Goal: Task Accomplishment & Management: Complete application form

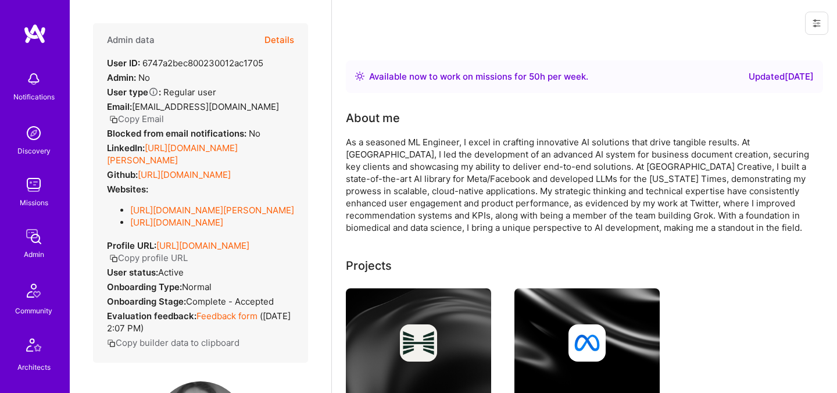
click at [288, 44] on button "Details" at bounding box center [279, 40] width 30 height 34
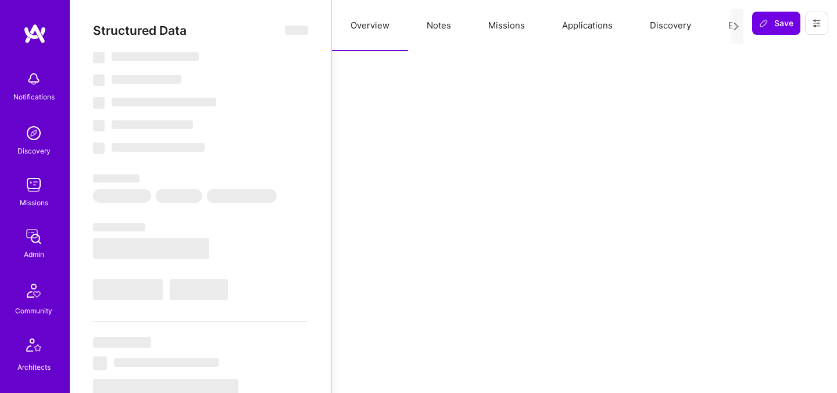
select select "Right Now"
select select "7"
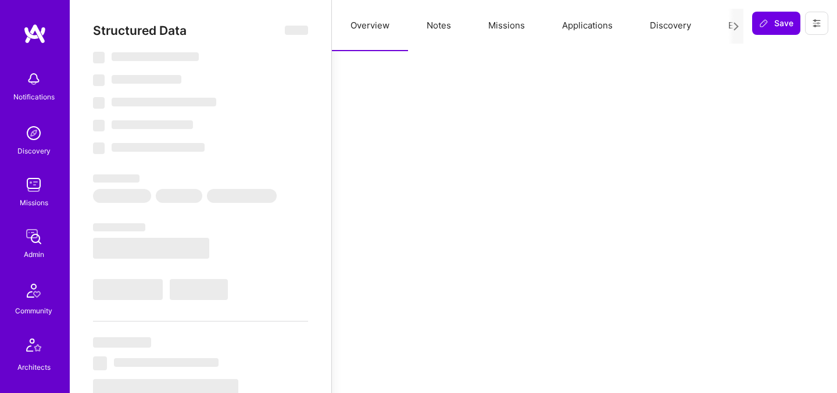
select select "US"
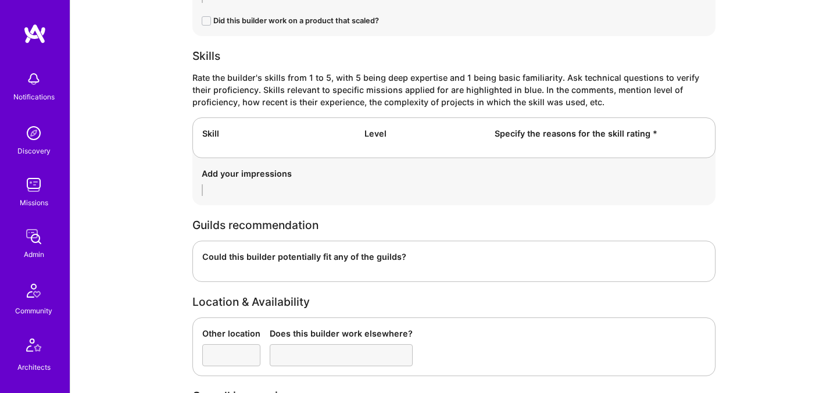
scroll to position [890, 0]
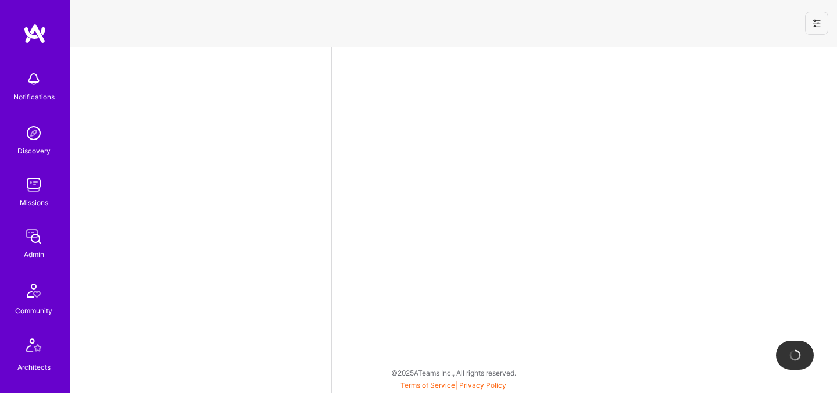
select select "US"
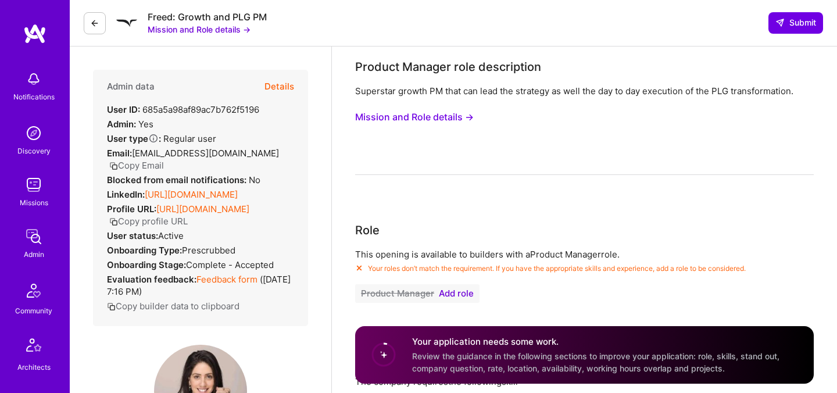
click at [443, 117] on button "Mission and Role details →" at bounding box center [414, 116] width 119 height 21
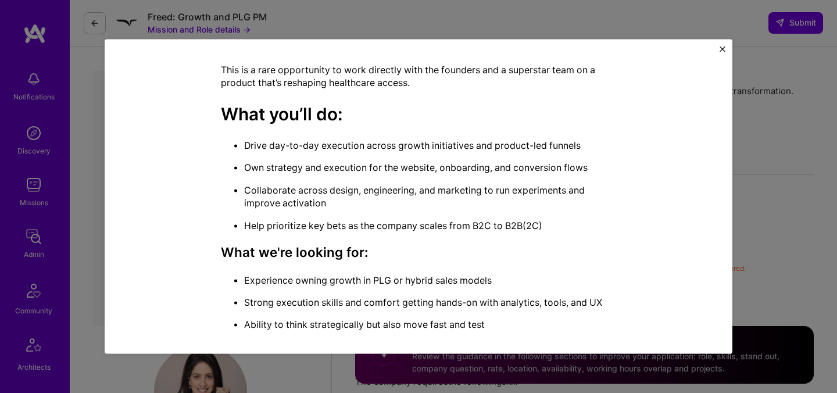
scroll to position [367, 0]
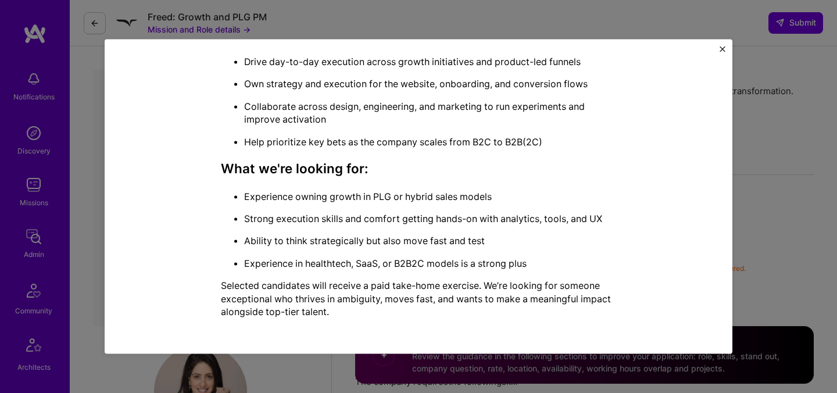
click at [723, 49] on img "Close" at bounding box center [722, 49] width 6 height 6
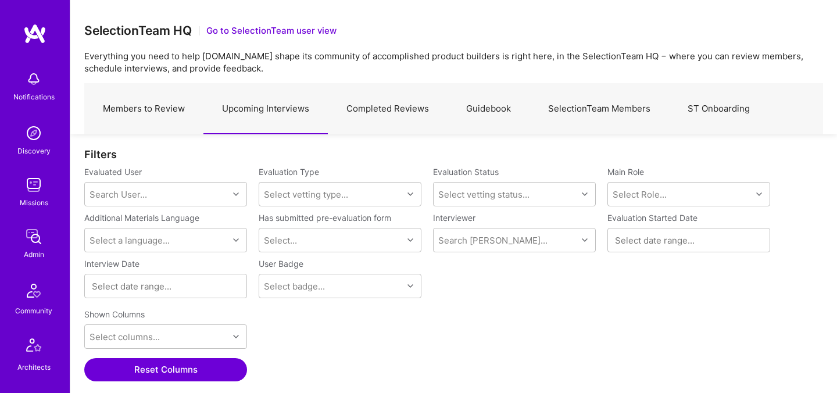
click at [256, 113] on link "Upcoming Interviews" at bounding box center [265, 109] width 124 height 51
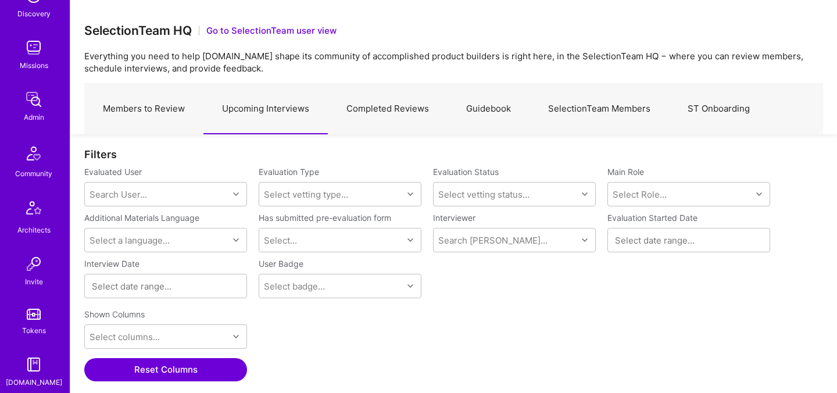
scroll to position [349, 0]
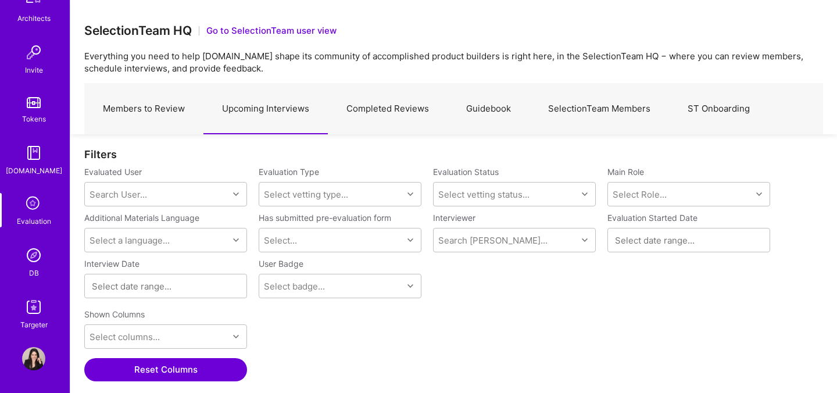
click at [28, 262] on img at bounding box center [33, 254] width 23 height 23
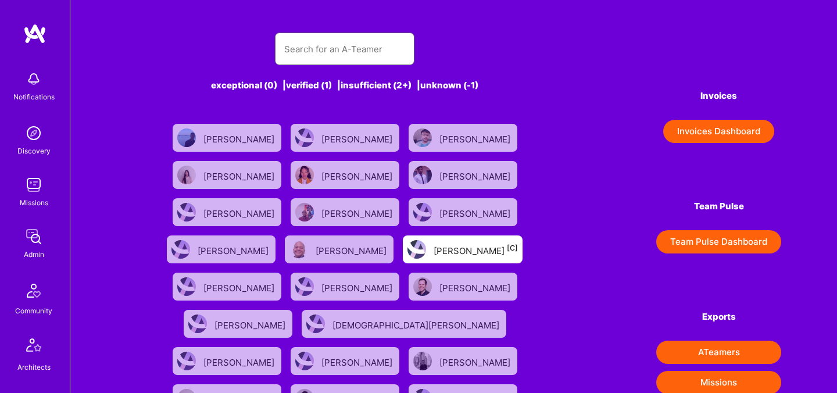
click at [304, 57] on input "text" at bounding box center [344, 49] width 121 height 30
paste input "Evan Carmi"
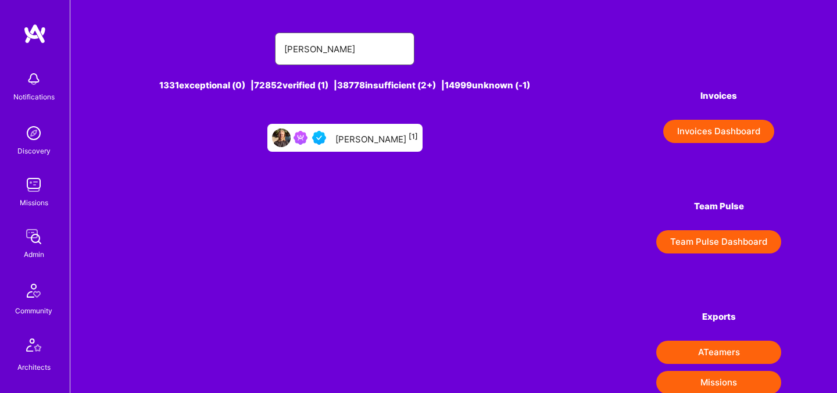
type input "Evan Carmi"
click at [362, 135] on div "Evan Carmi [1]" at bounding box center [376, 137] width 82 height 15
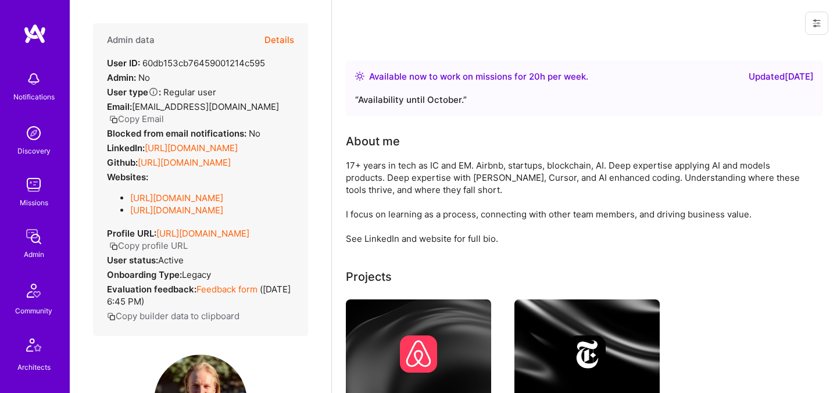
click at [279, 38] on button "Details" at bounding box center [279, 40] width 30 height 34
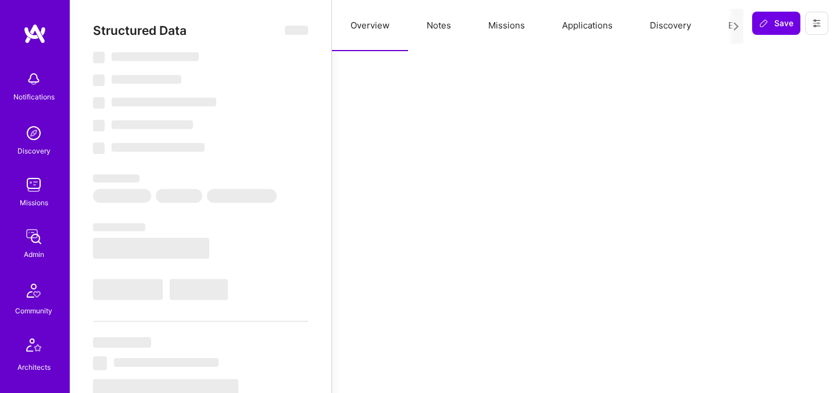
select select "Right Now"
select select "5"
select select "4"
select select "6"
select select "7"
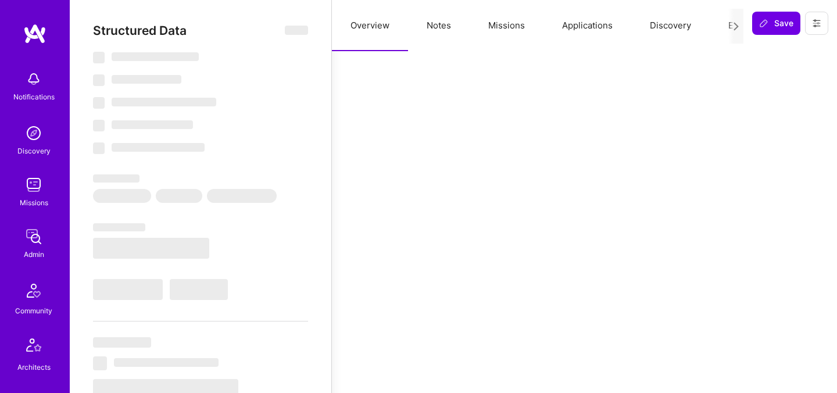
select select "US"
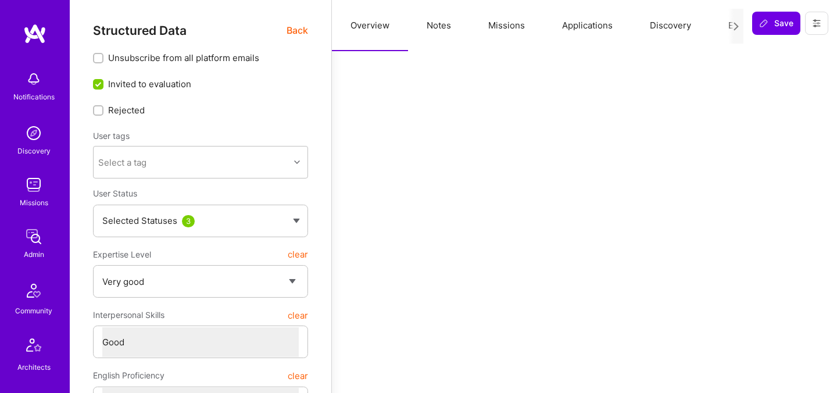
click at [721, 27] on button "Evaluation" at bounding box center [749, 25] width 80 height 51
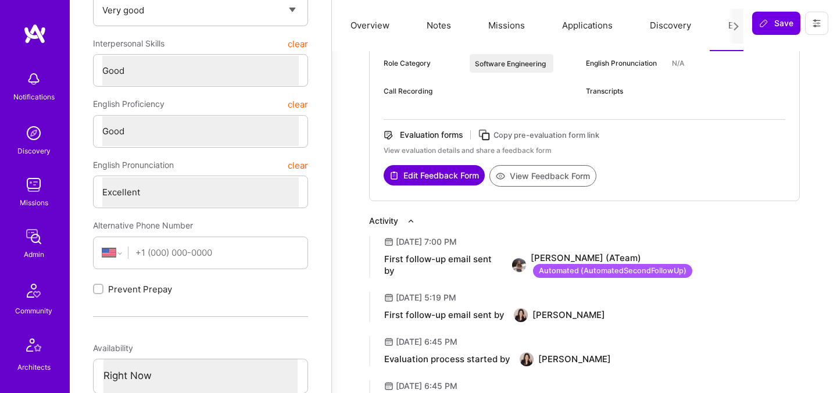
scroll to position [278, 0]
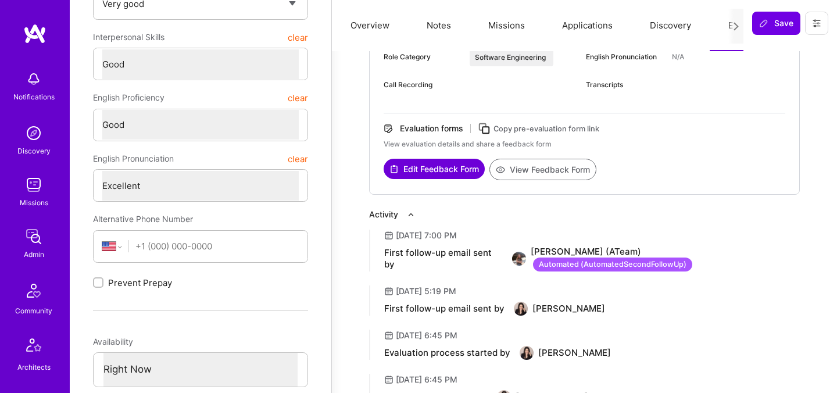
click at [487, 129] on icon at bounding box center [484, 128] width 13 height 13
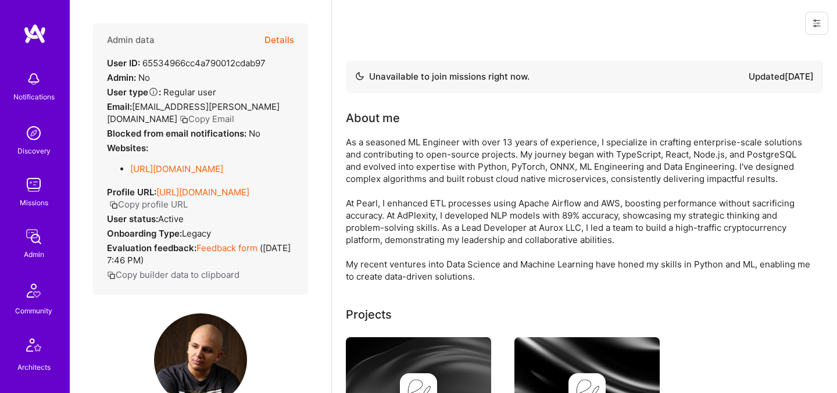
click at [290, 40] on button "Details" at bounding box center [279, 40] width 30 height 34
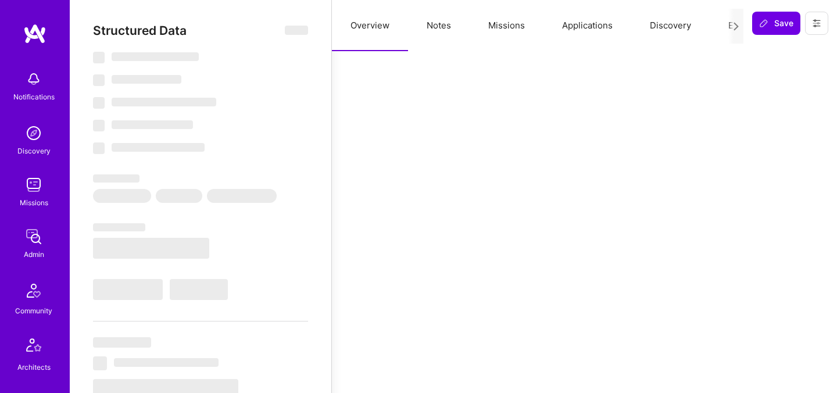
click at [719, 30] on button "Evaluation" at bounding box center [749, 25] width 80 height 51
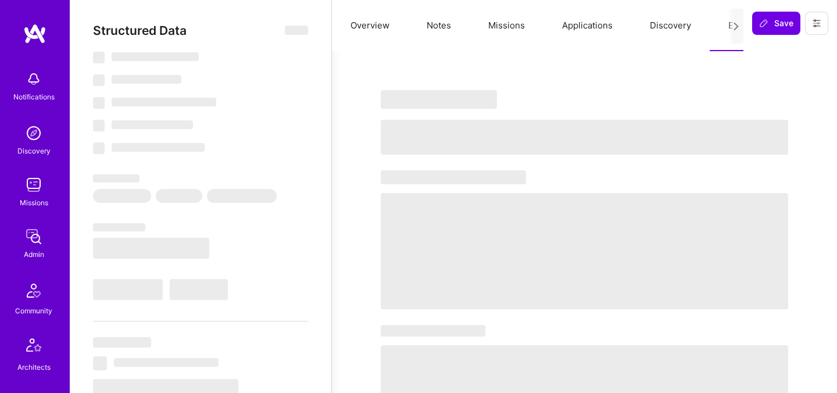
select select "Not Available"
select select "1 Month"
select select "5"
select select "4"
select select "6"
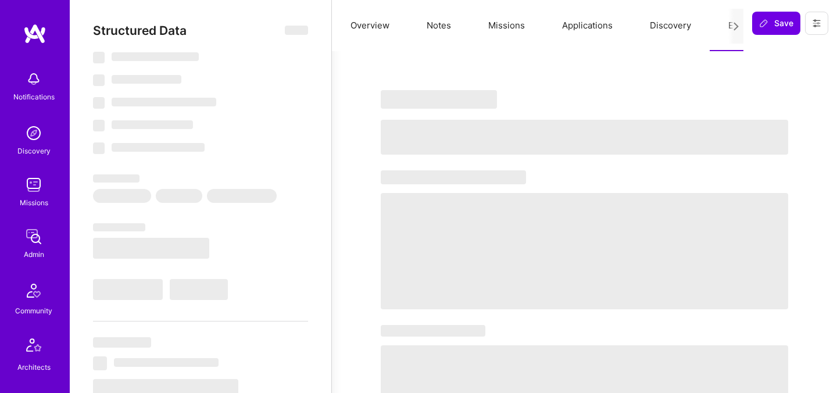
select select "6"
select select "TR"
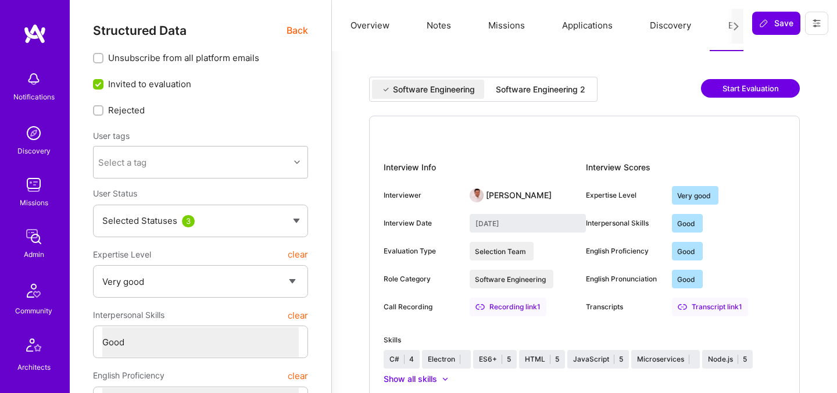
click at [563, 95] on div "Software Engineering 2" at bounding box center [540, 89] width 108 height 19
type input "August 19, 2025"
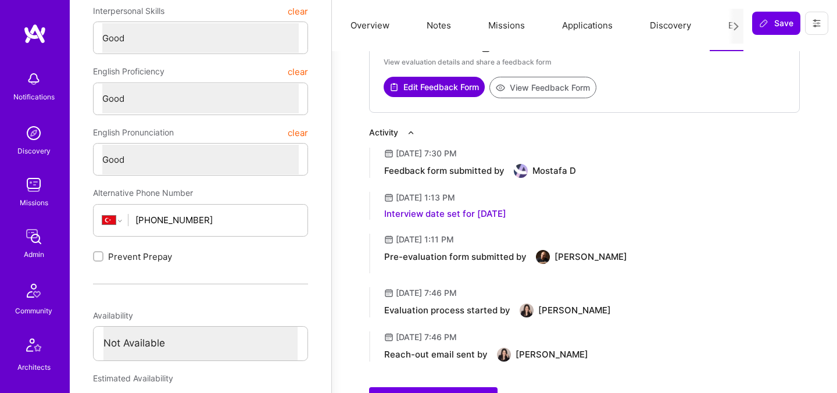
scroll to position [284, 0]
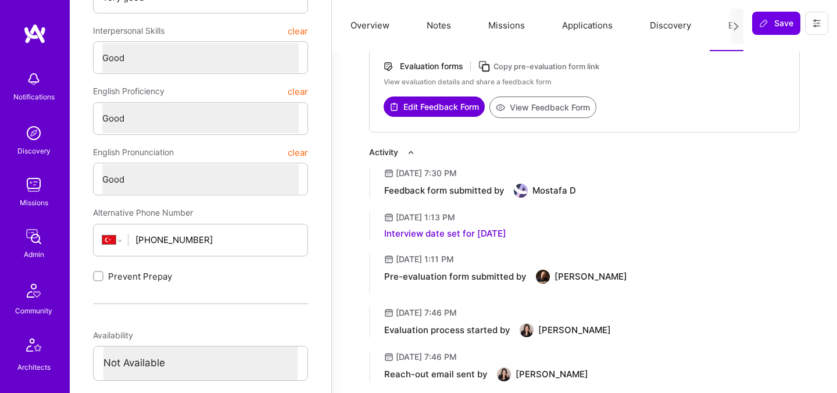
click at [522, 114] on button "View Feedback Form" at bounding box center [542, 106] width 107 height 21
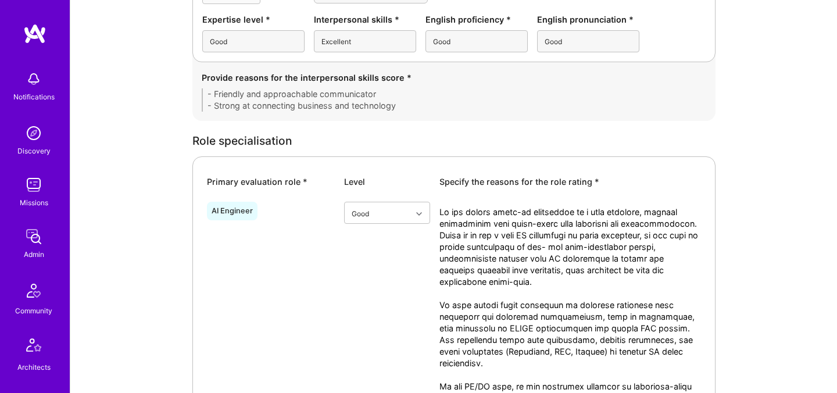
scroll to position [434, 0]
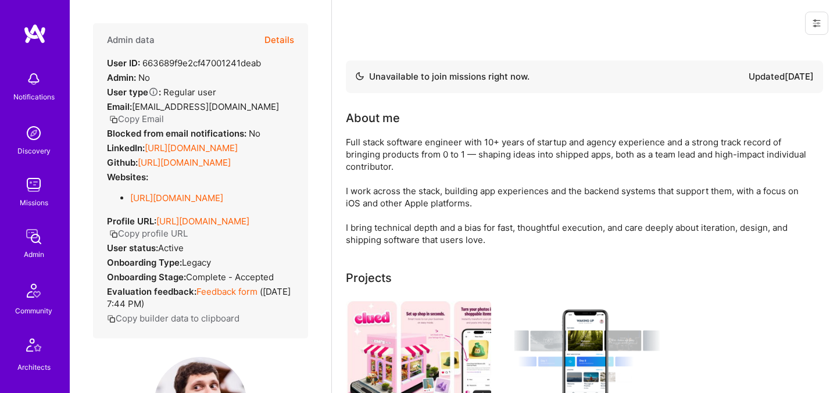
click at [277, 48] on button "Details" at bounding box center [279, 40] width 30 height 34
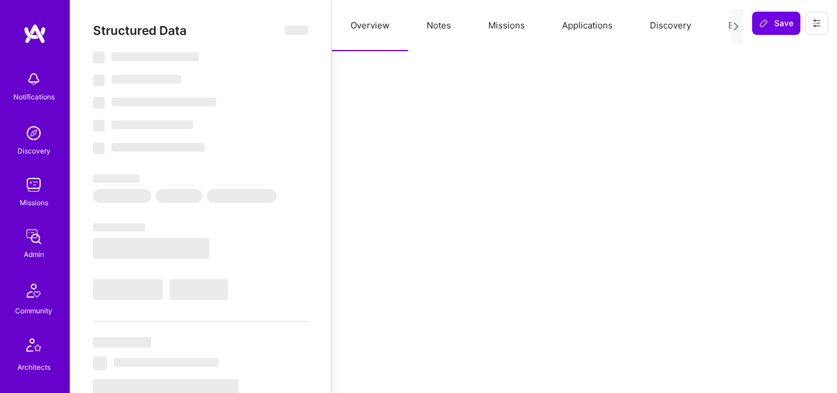
select select "Not Available"
select select "3 Months"
select select "7"
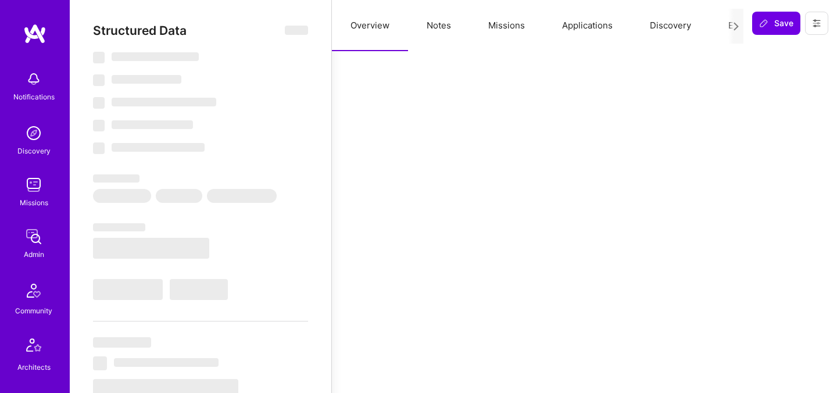
select select "7"
select select "BR"
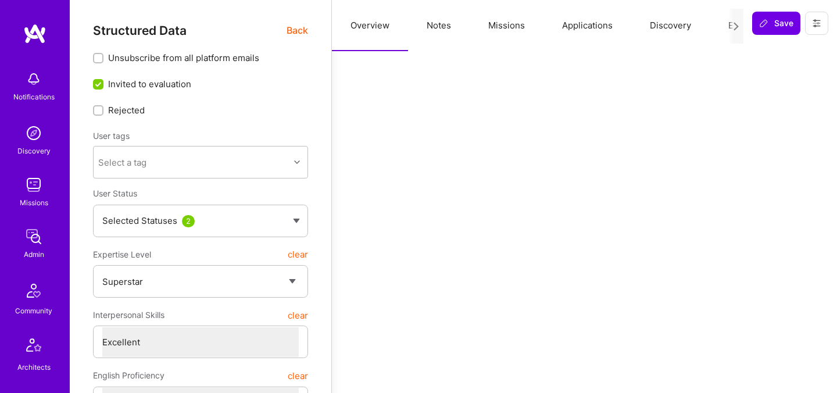
click at [723, 22] on button "Evaluation" at bounding box center [749, 25] width 80 height 51
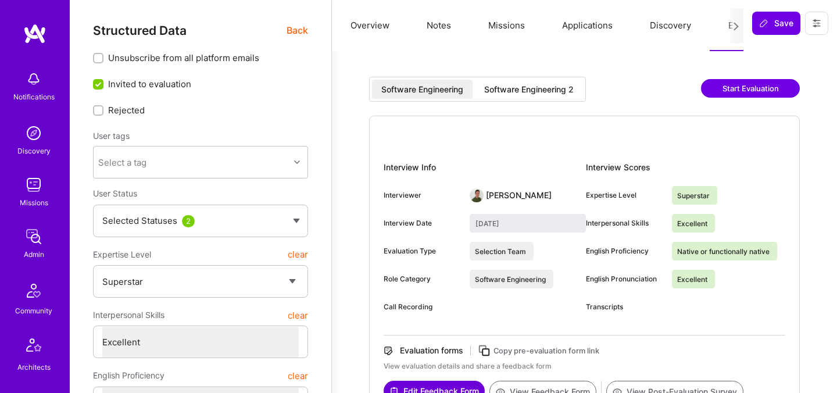
click at [555, 90] on div "Software Engineering 2" at bounding box center [528, 90] width 89 height 12
type input "August 20, 2025"
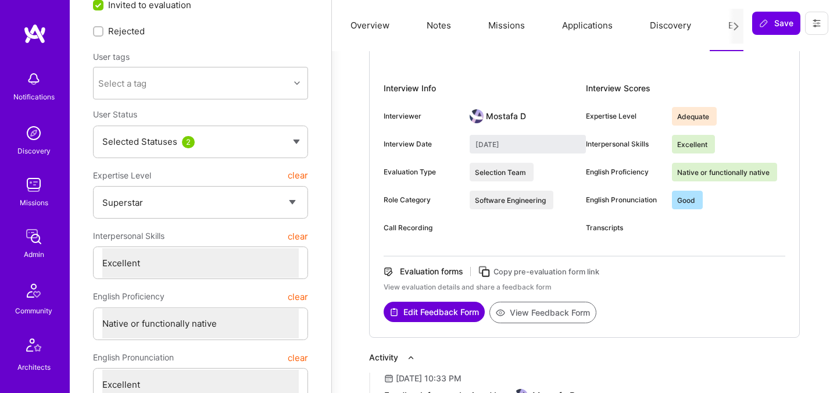
scroll to position [106, 0]
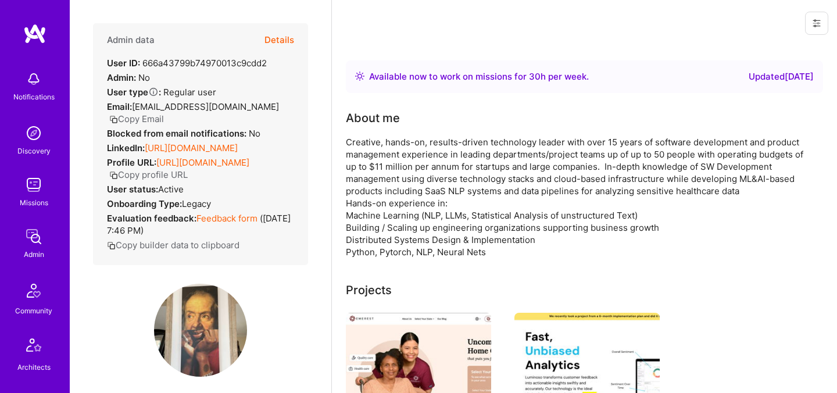
click at [292, 44] on button "Details" at bounding box center [279, 40] width 30 height 34
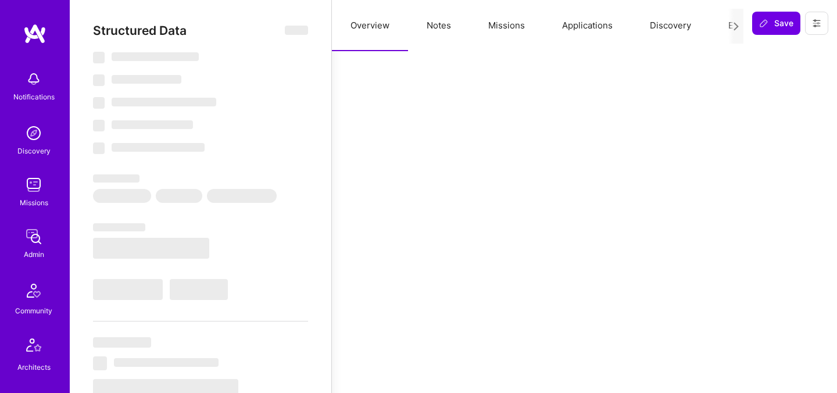
click at [720, 27] on button "Evaluation" at bounding box center [749, 25] width 80 height 51
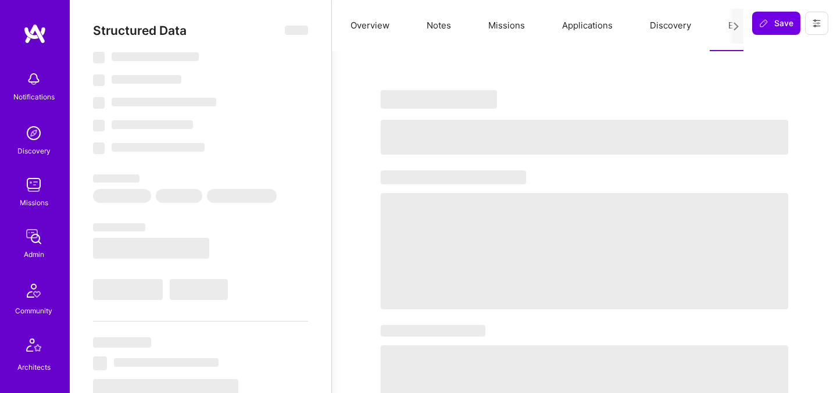
select select "Right Now"
select select "7"
select select "4"
select select "6"
select select "2"
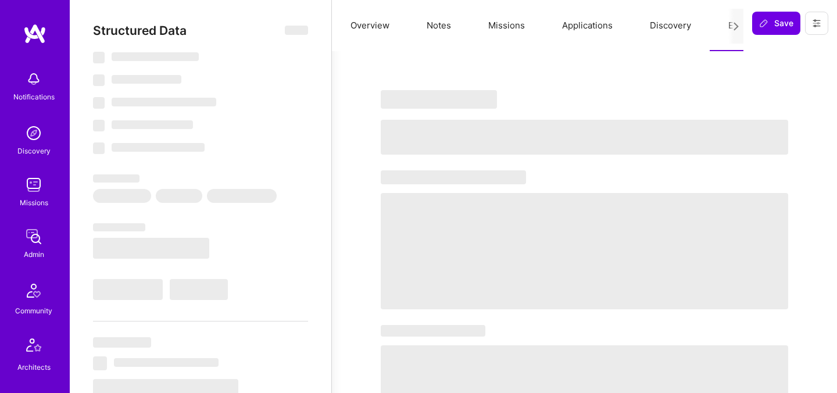
select select "US"
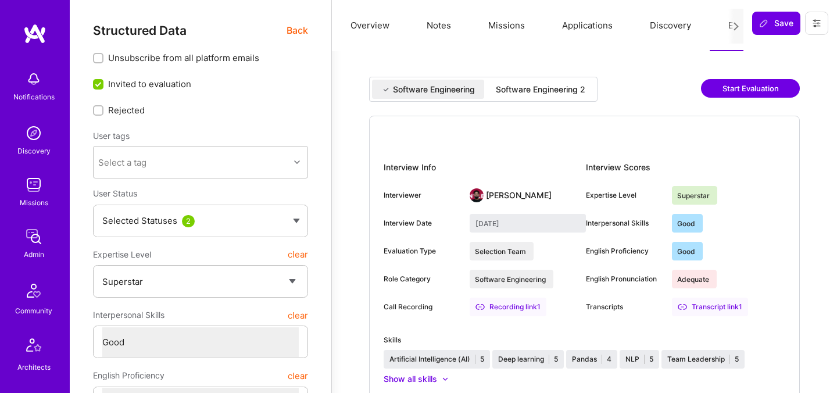
click at [594, 90] on div "Software Engineering 2" at bounding box center [540, 89] width 108 height 19
type input "[DATE]"
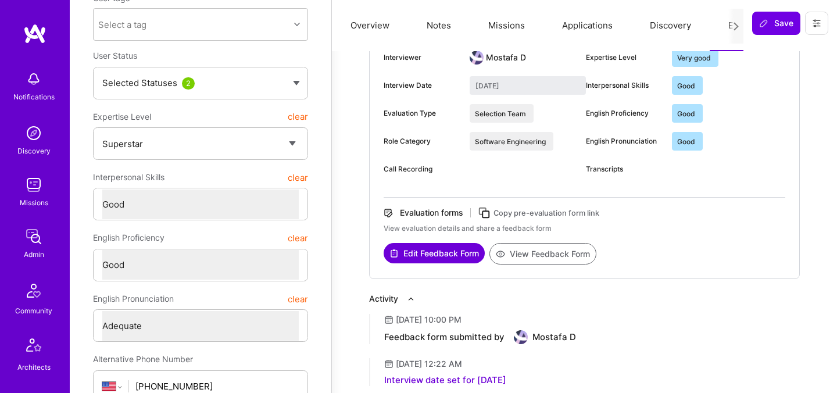
scroll to position [145, 0]
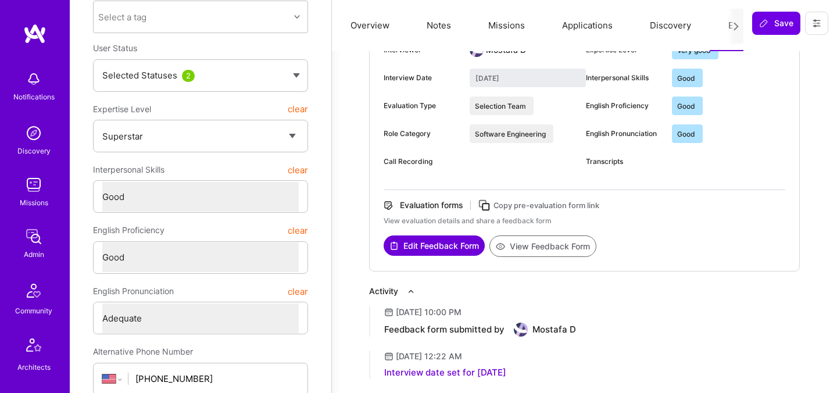
click at [541, 242] on button "View Feedback Form" at bounding box center [542, 245] width 107 height 21
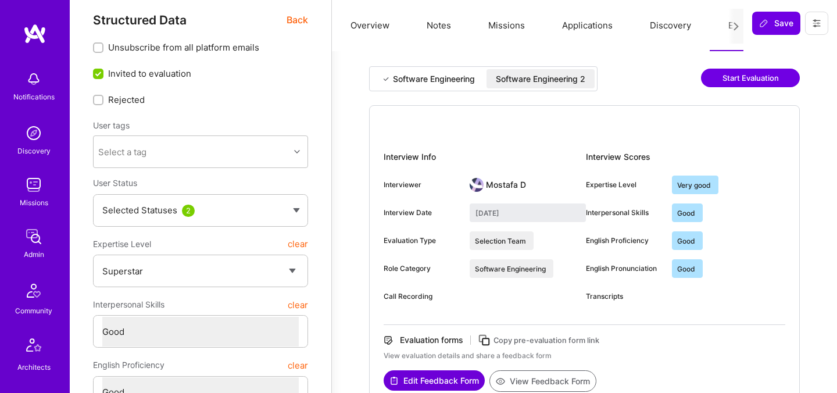
scroll to position [0, 0]
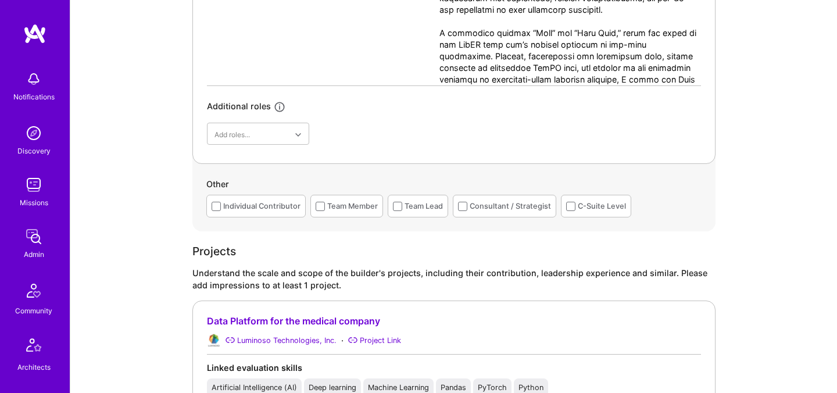
scroll to position [769, 0]
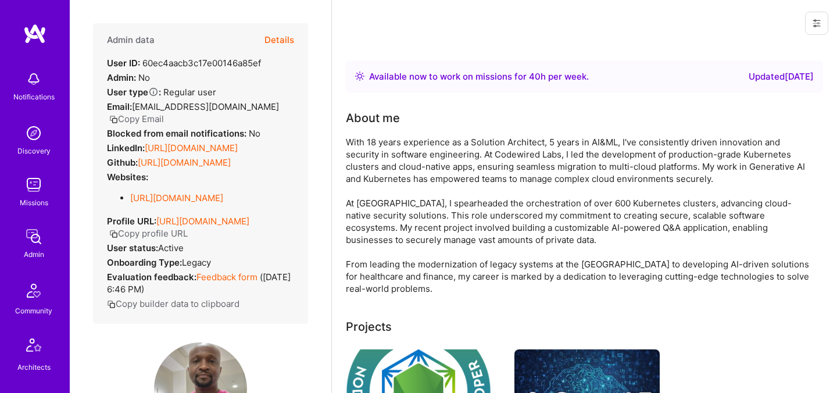
click at [290, 40] on button "Details" at bounding box center [279, 40] width 30 height 34
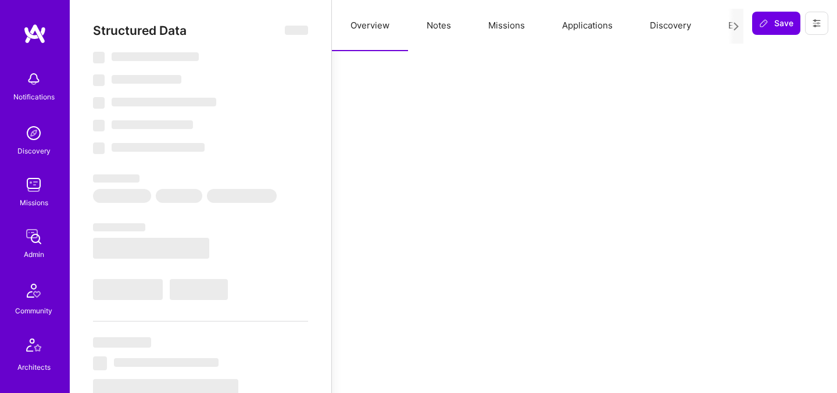
click at [724, 25] on button "Evaluation" at bounding box center [749, 25] width 80 height 51
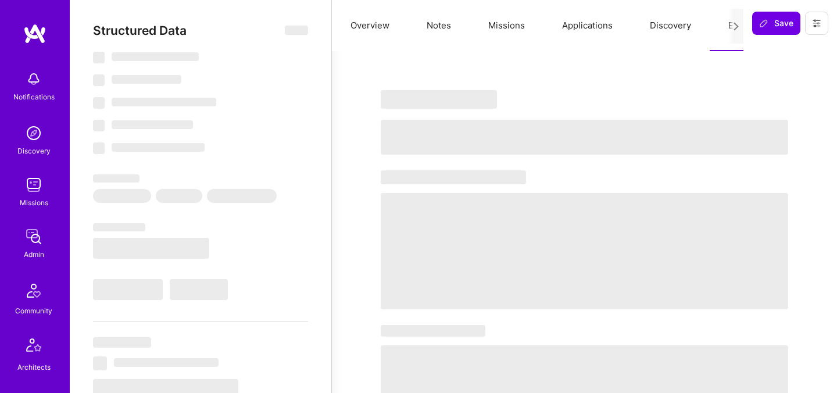
select select "Right Now"
select select "5"
select select "4"
select select "6"
select select "7"
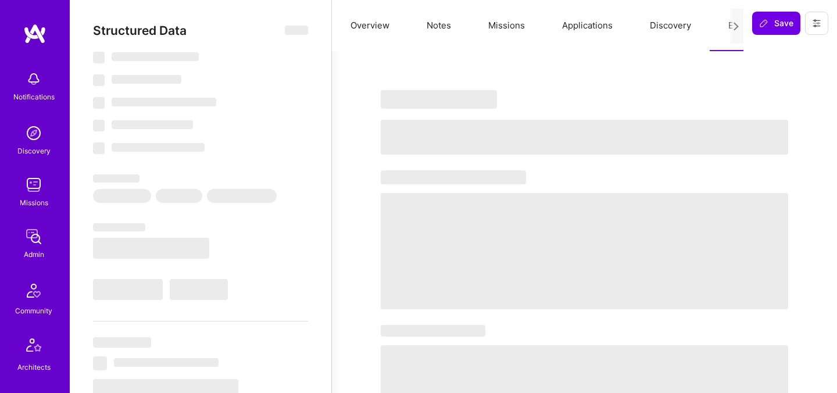
select select "US"
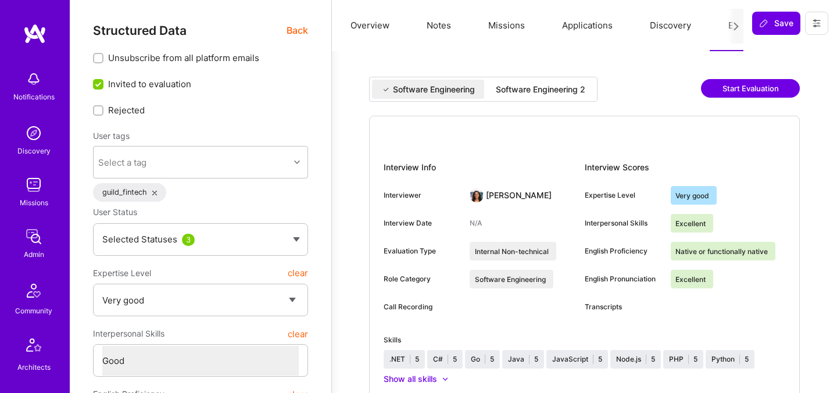
click at [536, 87] on div "Software Engineering 2" at bounding box center [540, 90] width 89 height 12
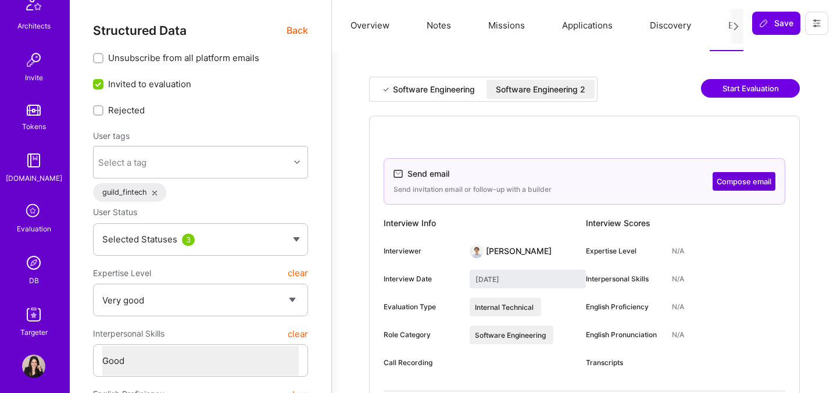
scroll to position [349, 0]
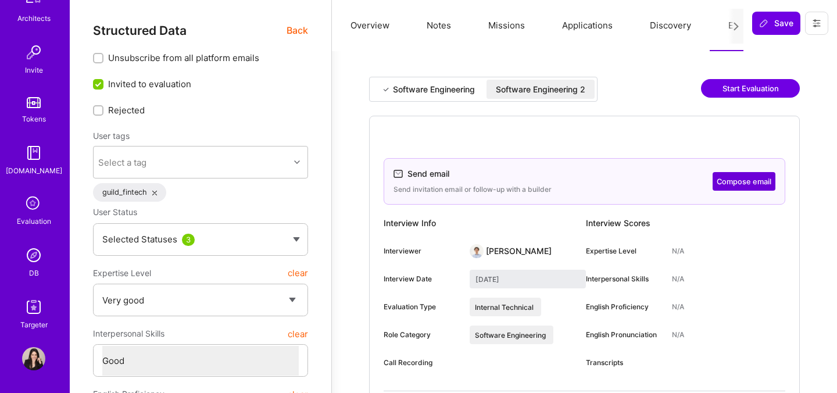
click at [36, 263] on img at bounding box center [33, 254] width 23 height 23
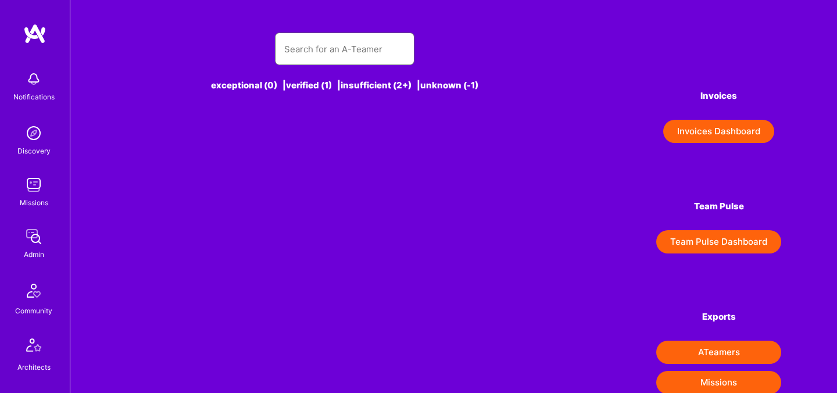
click at [311, 55] on input "text" at bounding box center [344, 49] width 121 height 30
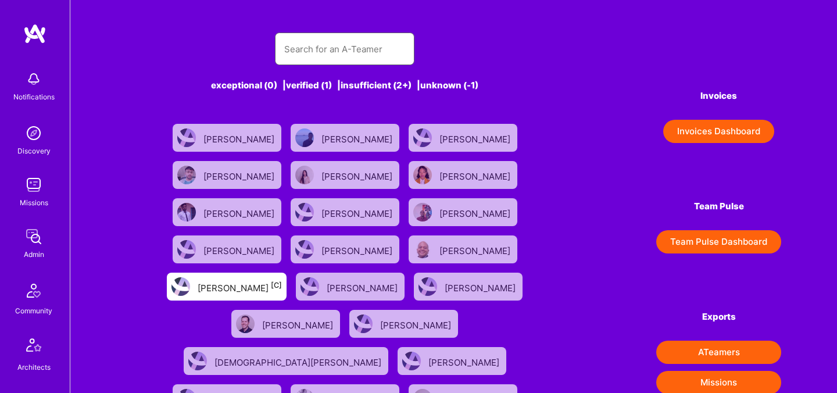
paste input "[EMAIL_ADDRESS][DOMAIN_NAME]"
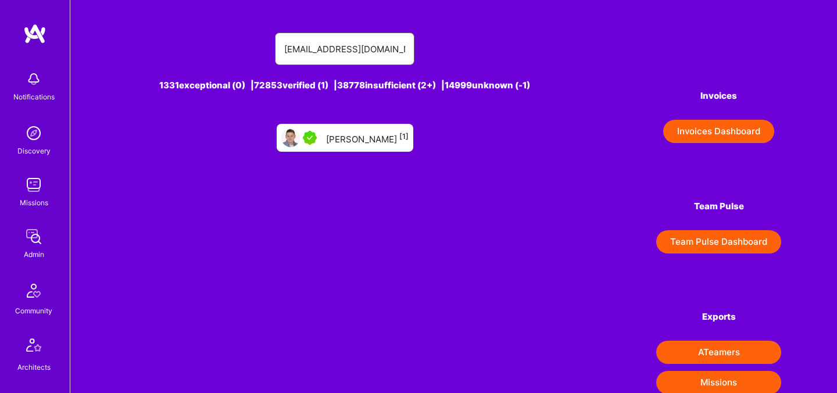
type input "[EMAIL_ADDRESS][DOMAIN_NAME]"
click at [345, 135] on div "[PERSON_NAME] [1]" at bounding box center [367, 137] width 82 height 15
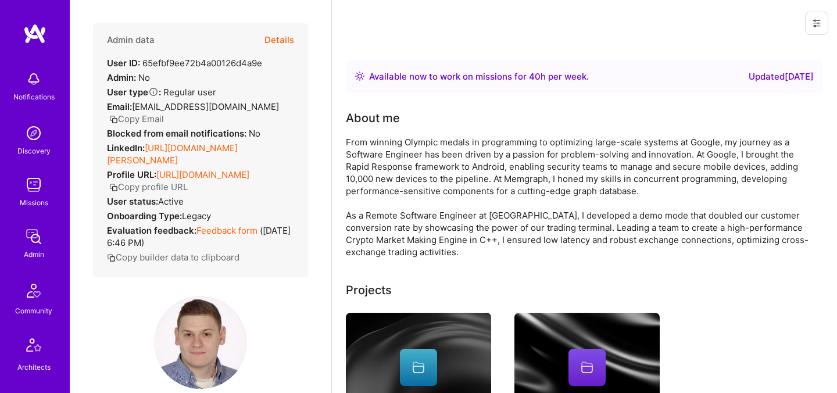
click at [287, 39] on button "Details" at bounding box center [279, 40] width 30 height 34
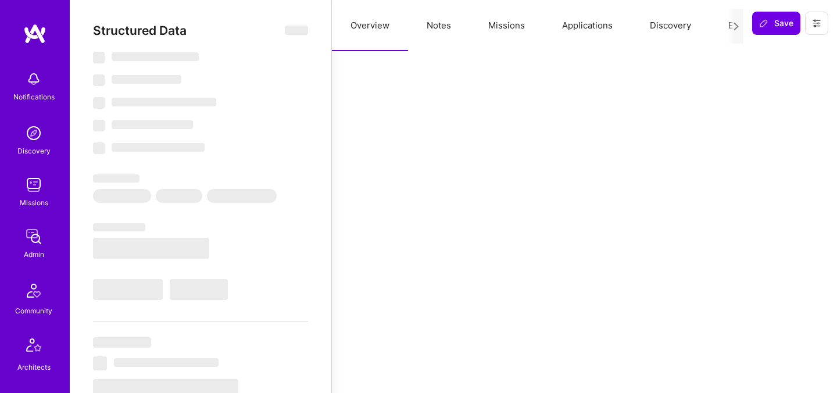
click at [726, 25] on button "Evaluation" at bounding box center [749, 25] width 80 height 51
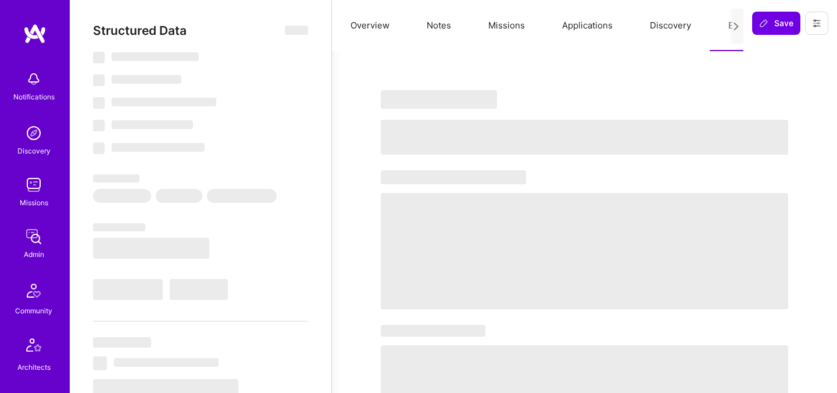
type textarea "x"
select select "Right Now"
select select "5"
select select "4"
select select "7"
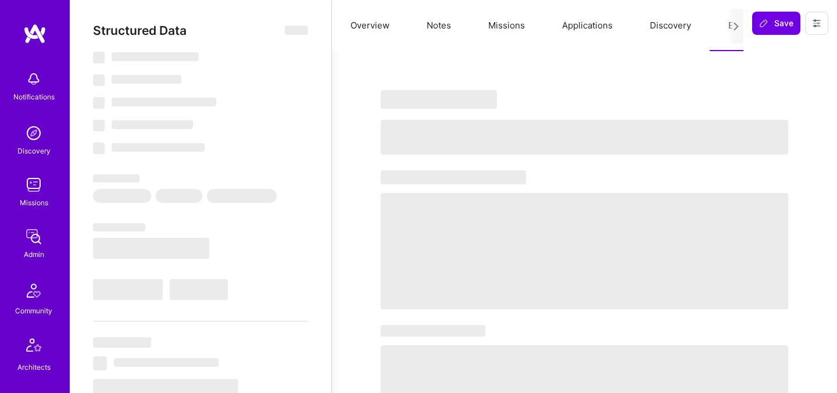
select select "7"
select select "HR"
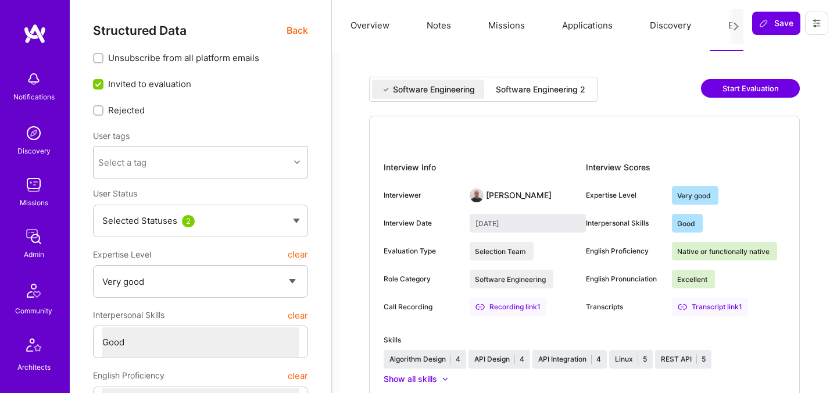
click at [572, 96] on div "Software Engineering 2" at bounding box center [540, 89] width 108 height 19
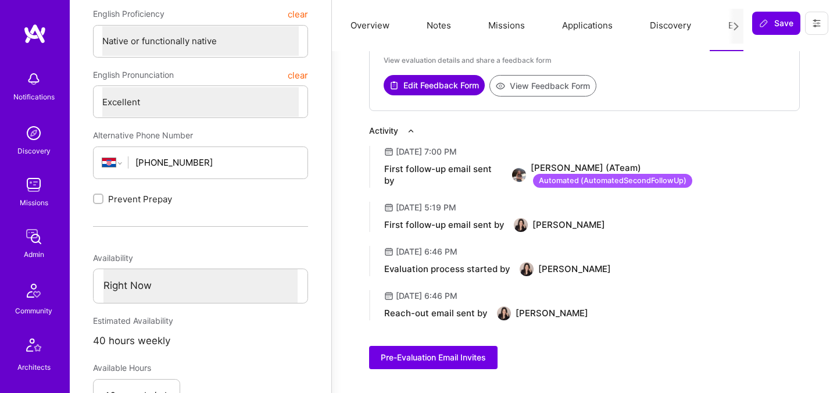
scroll to position [364, 0]
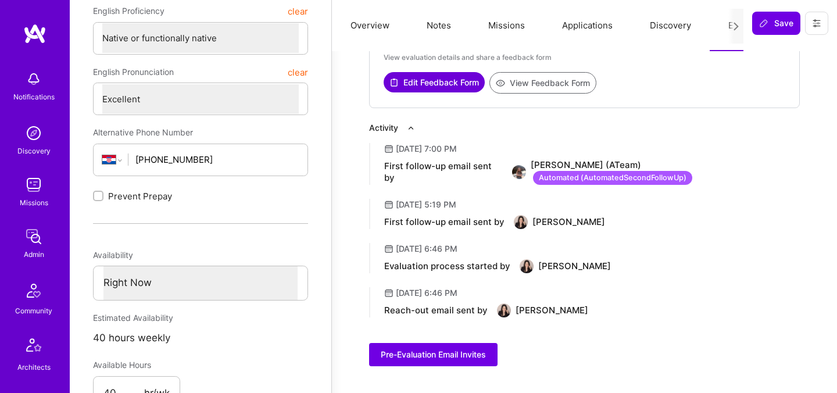
click at [650, 180] on div "Automated ( AutomatedSecondFollowUp )" at bounding box center [612, 178] width 159 height 14
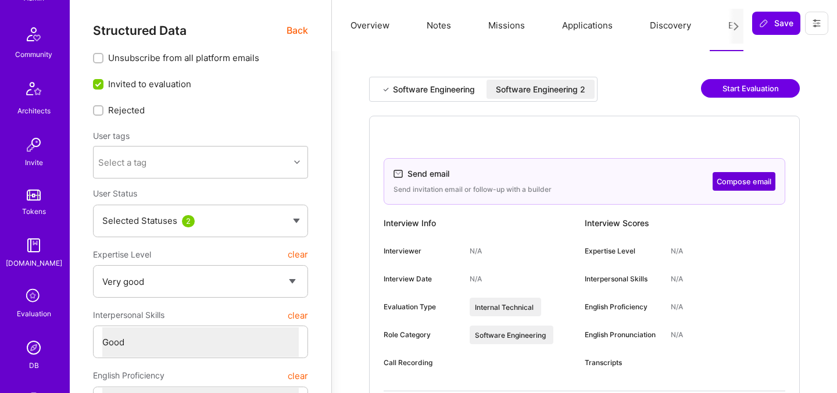
scroll to position [349, 0]
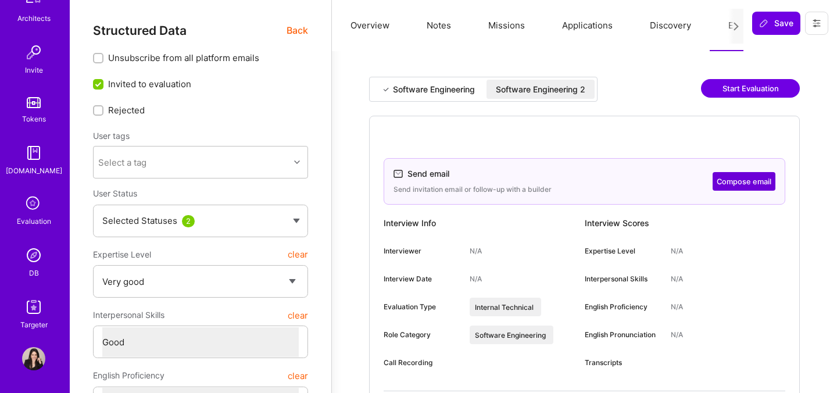
click at [35, 214] on link "Evaluation" at bounding box center [34, 210] width 72 height 34
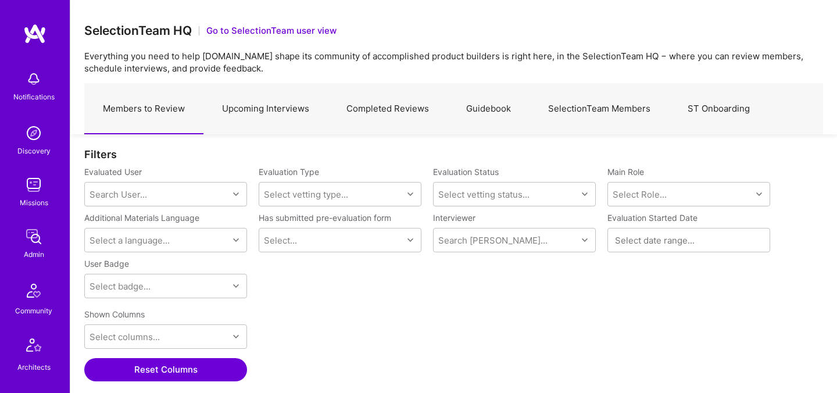
scroll to position [271, 738]
click at [612, 108] on link "SelectionTeam Members" at bounding box center [598, 109] width 139 height 51
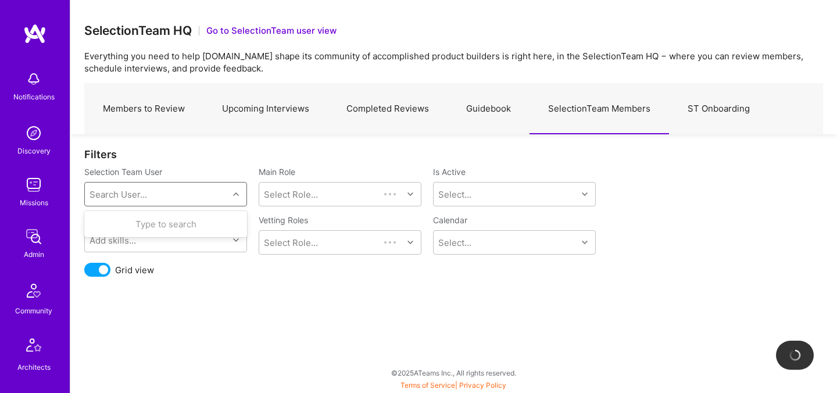
click at [176, 196] on div "Search User..." at bounding box center [156, 193] width 143 height 23
type input "lui"
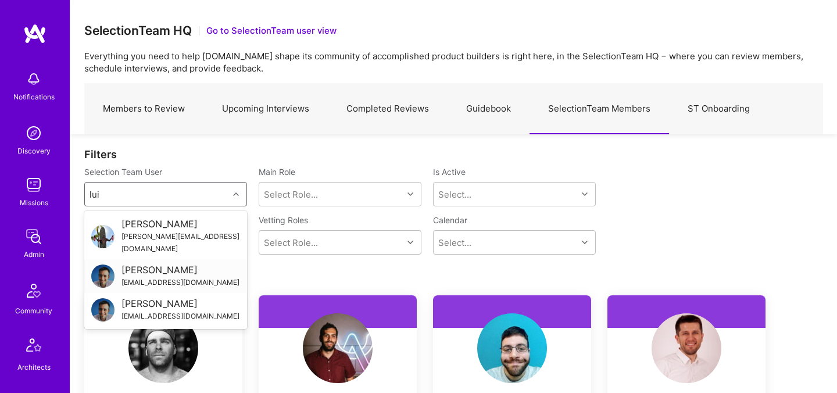
click at [181, 276] on div "[EMAIL_ADDRESS][DOMAIN_NAME]" at bounding box center [180, 282] width 118 height 12
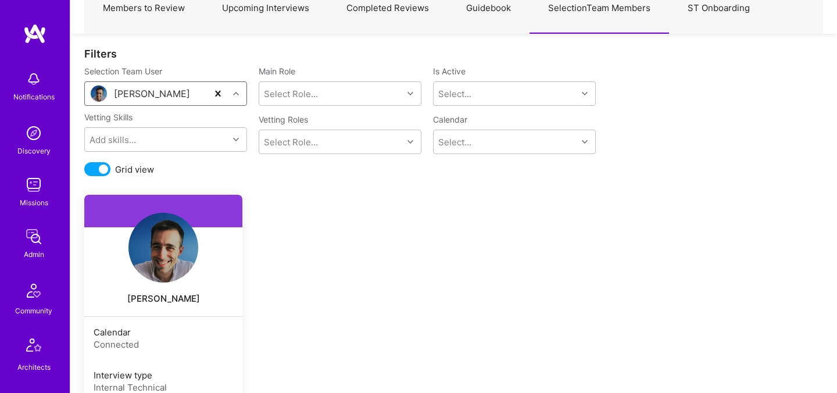
scroll to position [251, 0]
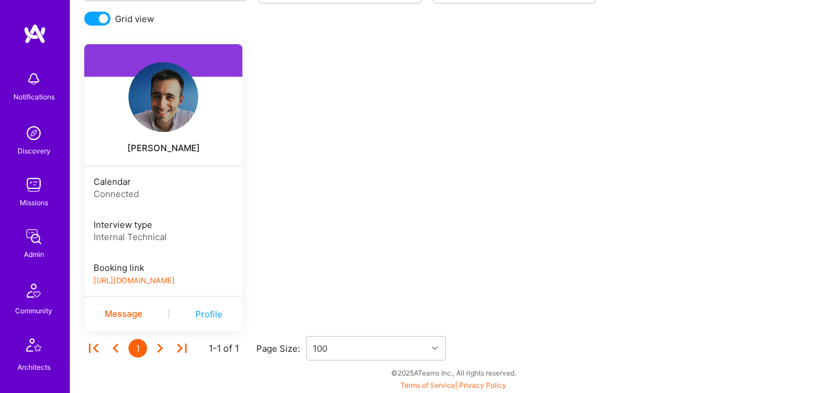
click at [132, 283] on link "[URL][DOMAIN_NAME]" at bounding box center [134, 280] width 81 height 9
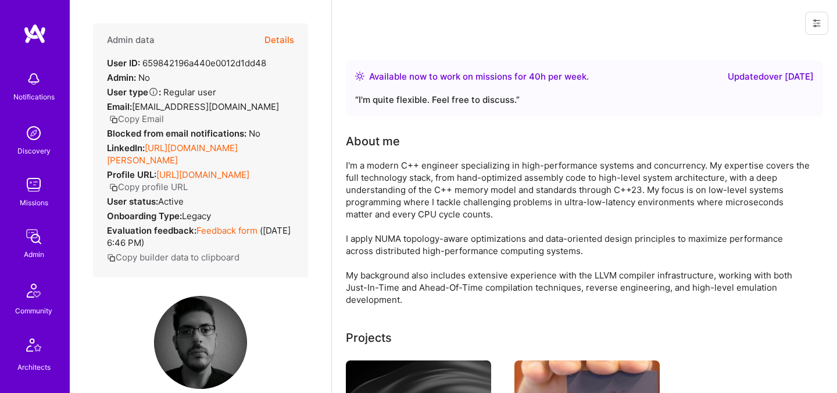
click at [279, 38] on button "Details" at bounding box center [279, 40] width 30 height 34
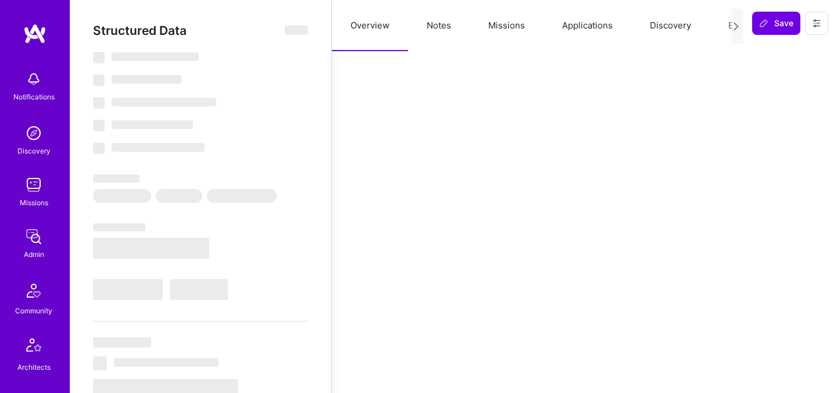
click at [722, 24] on button "Evaluation" at bounding box center [749, 25] width 80 height 51
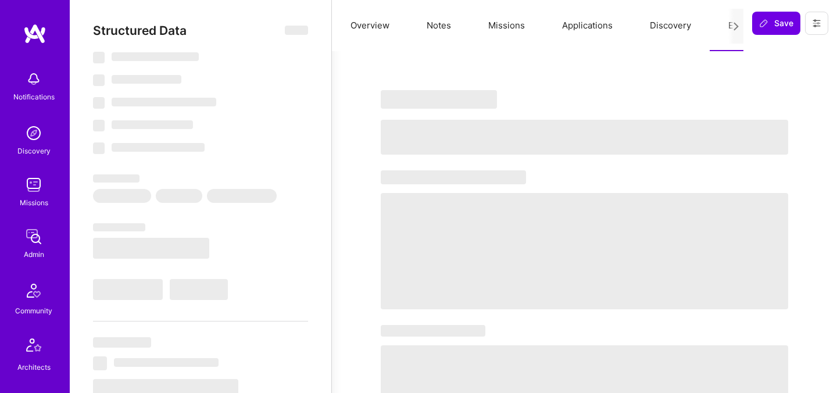
select select "Right Now"
select select "7"
select select "4"
select select "6"
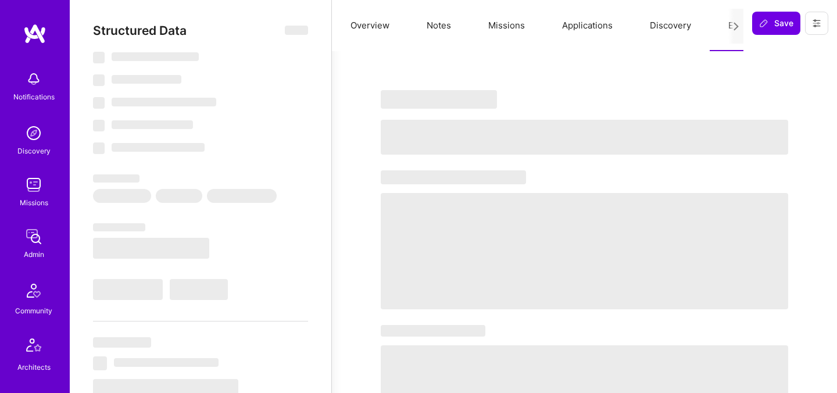
select select "GR"
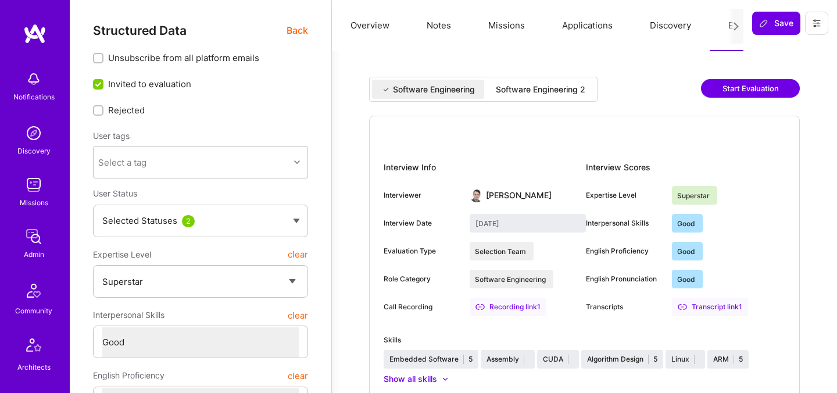
click at [559, 84] on div "Software Engineering 2" at bounding box center [540, 90] width 89 height 12
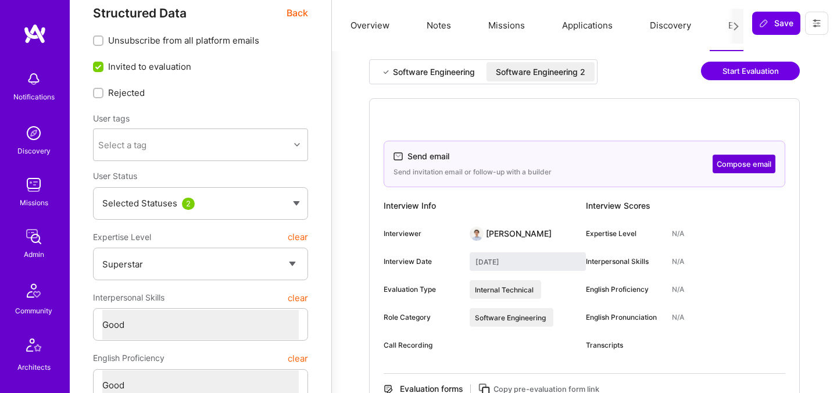
scroll to position [20, 0]
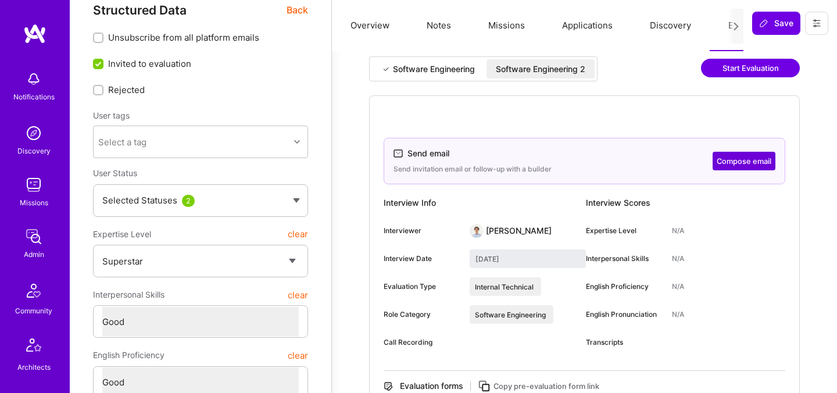
click at [450, 59] on div "Software Engineering" at bounding box center [428, 68] width 112 height 19
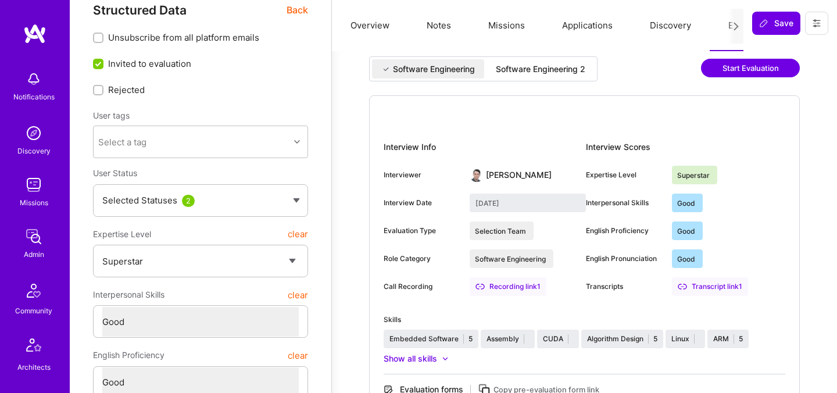
click at [539, 58] on div "Software Engineering Software Engineering 2" at bounding box center [483, 68] width 228 height 25
click at [536, 80] on div "Software Engineering Software Engineering 2" at bounding box center [483, 68] width 228 height 25
click at [536, 60] on div "Software Engineering 2" at bounding box center [540, 68] width 108 height 19
type input "[DATE]"
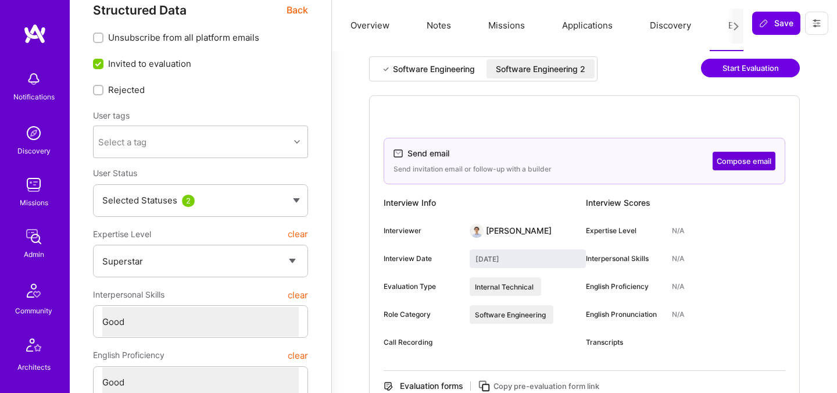
scroll to position [0, 0]
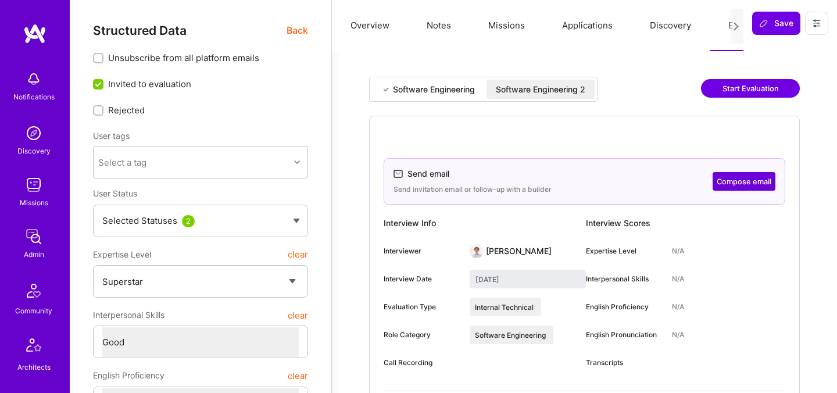
click at [297, 35] on span "Back" at bounding box center [296, 30] width 21 height 15
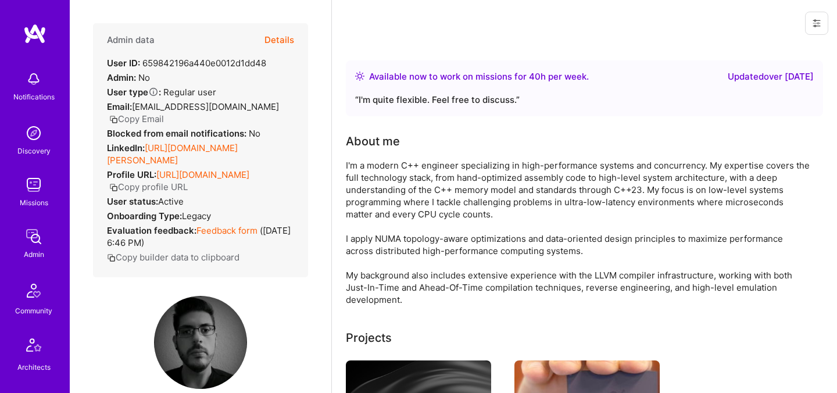
click at [296, 28] on div "Admin data Details User ID: 659842196a440e0012d1dd48 Admin: No User type Regula…" at bounding box center [200, 150] width 215 height 254
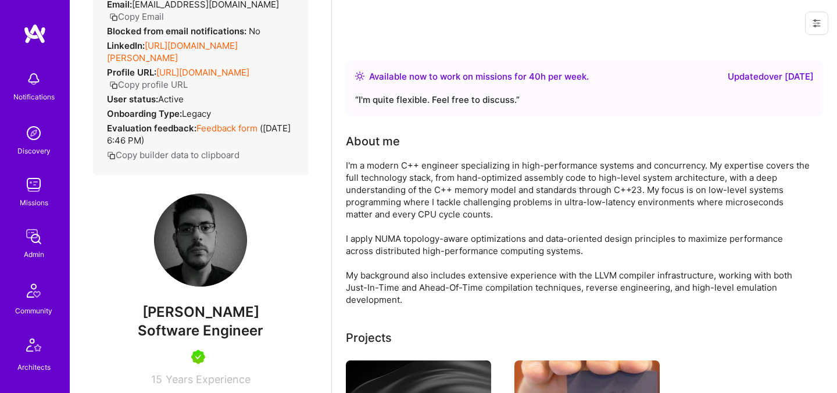
scroll to position [105, 0]
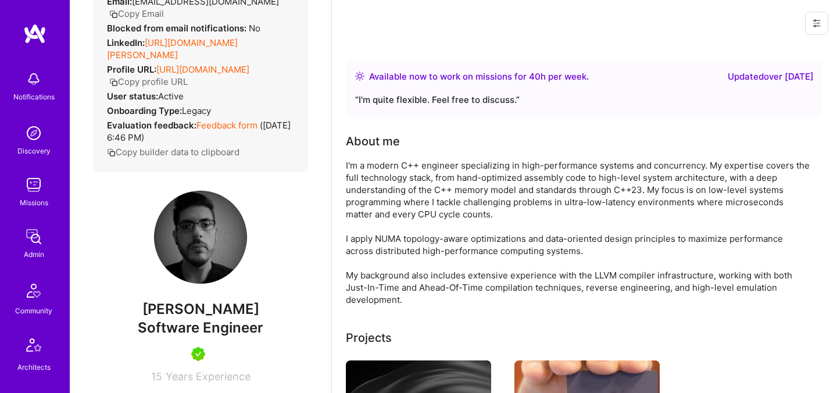
click at [170, 300] on span "Dimitris Vlachos" at bounding box center [200, 308] width 215 height 17
copy span "Dimitris"
